Goal: Navigation & Orientation: Find specific page/section

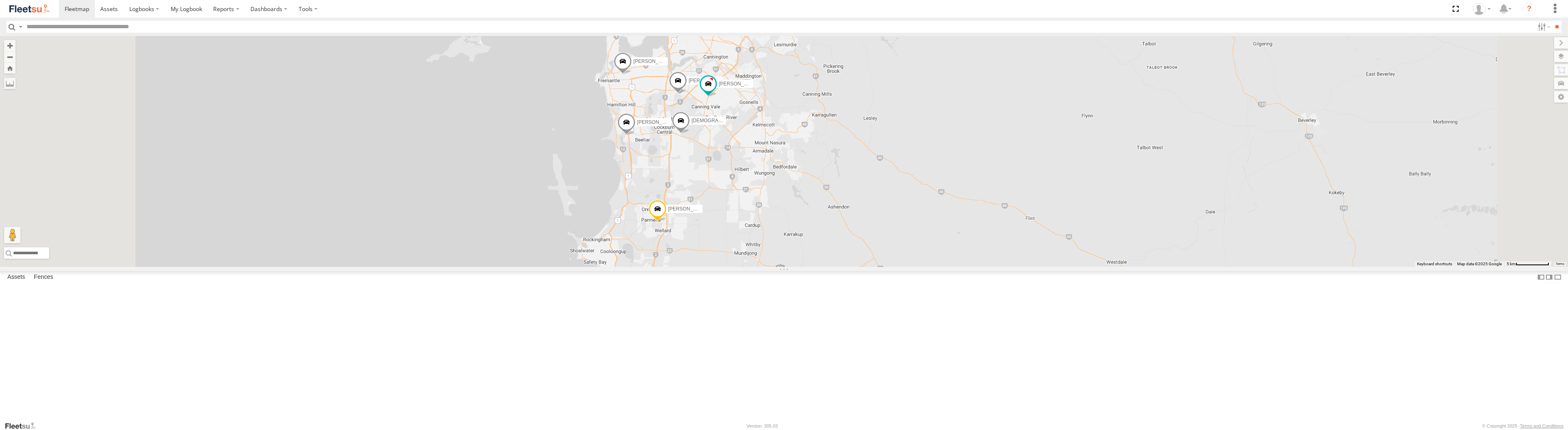
drag, startPoint x: 962, startPoint y: 152, endPoint x: 1048, endPoint y: 271, distance: 146.8
click at [1048, 267] on div "[PERSON_NAME] - 1HSK205 - 0481 998 670 [PERSON_NAME] - 1IAM429 - 0456 928 [GEOG…" at bounding box center [784, 151] width 1568 height 231
click at [715, 94] on span at bounding box center [708, 86] width 15 height 15
click at [1034, 145] on div "[PERSON_NAME] - 1HSK205 - 0481 998 670 [PERSON_NAME] - 1IAM429 - 0456 928 [GEOG…" at bounding box center [784, 151] width 1568 height 231
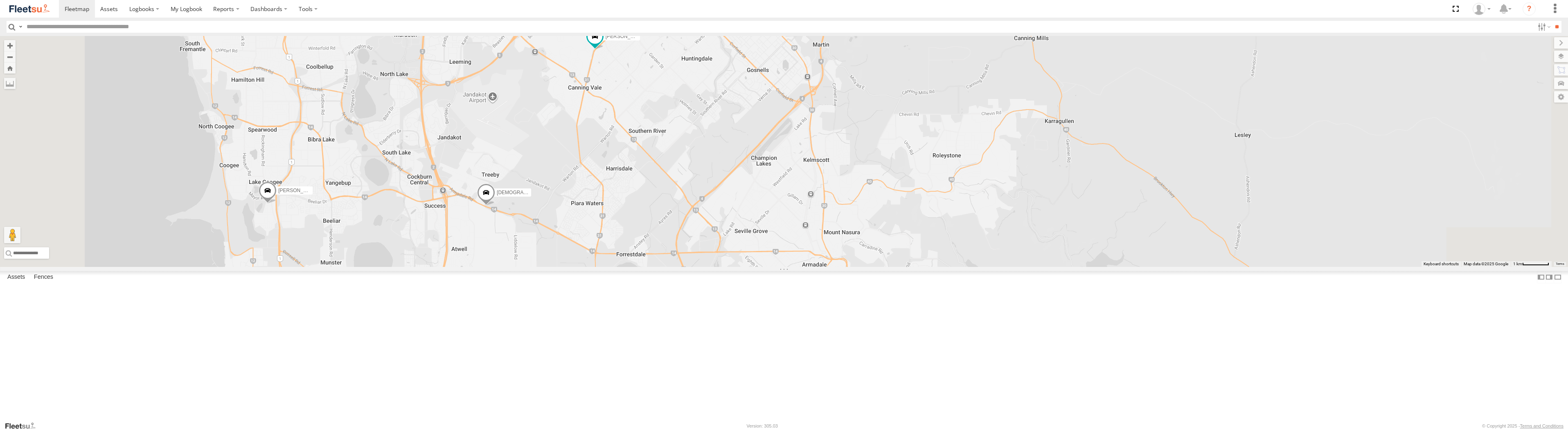
drag, startPoint x: 757, startPoint y: 222, endPoint x: 786, endPoint y: 81, distance: 144.0
click at [786, 81] on div "[PERSON_NAME] - 1HSK205 - 0481 998 670 [PERSON_NAME] - 1IAM429 - 0456 928 [GEOG…" at bounding box center [784, 151] width 1568 height 231
